Goal: Information Seeking & Learning: Learn about a topic

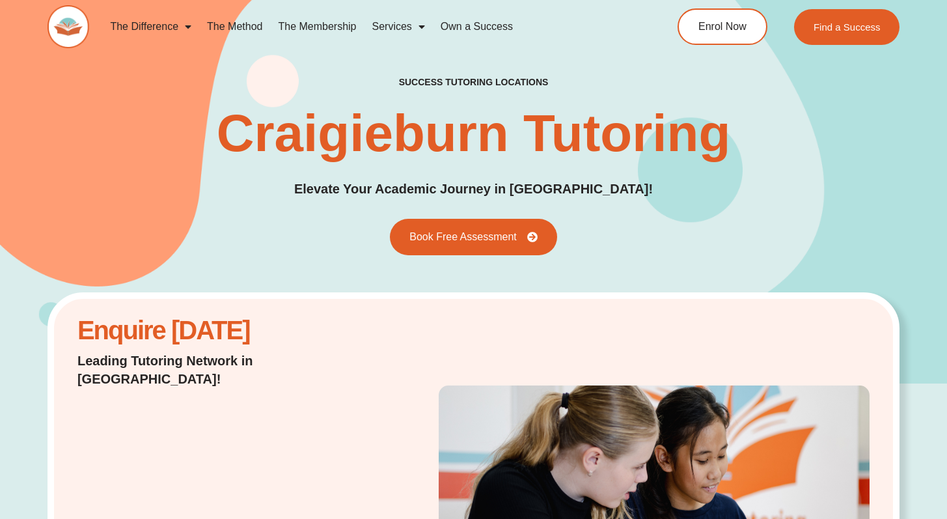
click at [166, 25] on link "The Difference" at bounding box center [150, 27] width 97 height 30
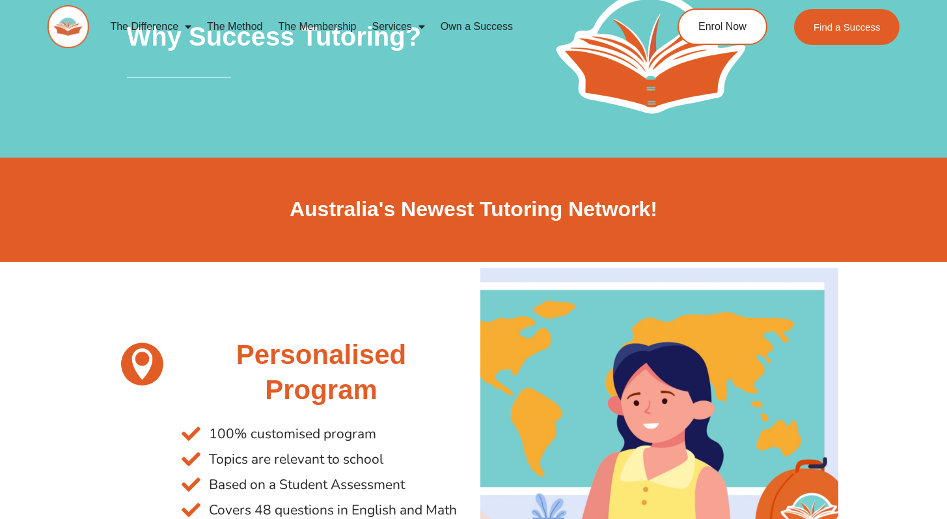
click at [332, 26] on link "The Membership" at bounding box center [317, 27] width 94 height 30
